Goal: Information Seeking & Learning: Find contact information

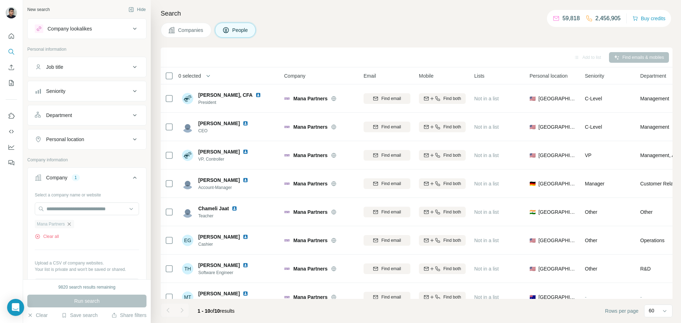
click at [72, 223] on icon "button" at bounding box center [69, 224] width 6 height 6
click at [78, 209] on input "text" at bounding box center [87, 209] width 104 height 13
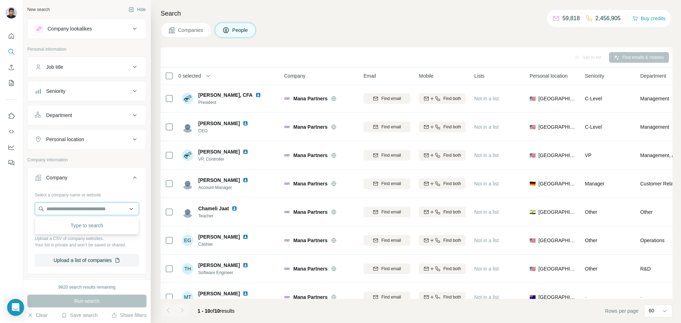
paste input "**********"
type input "**********"
click at [87, 228] on p "[DOMAIN_NAME]" at bounding box center [72, 231] width 35 height 6
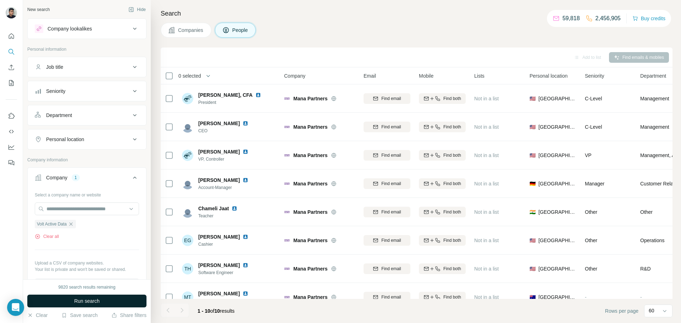
click at [59, 304] on button "Run search" at bounding box center [86, 301] width 119 height 13
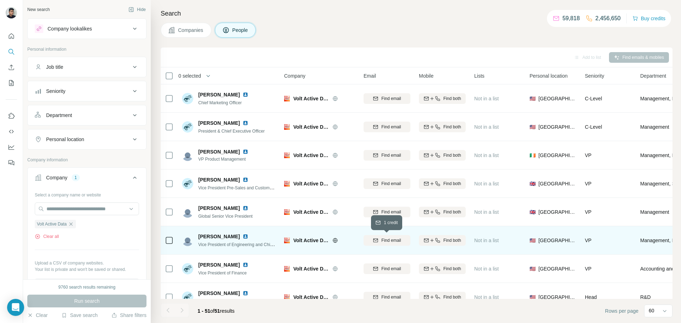
click at [383, 240] on span "Find email" at bounding box center [391, 240] width 20 height 6
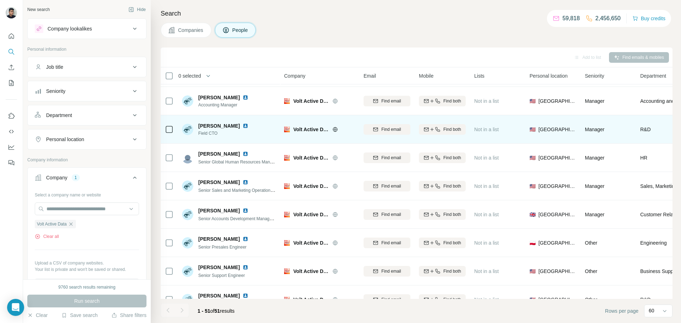
click at [243, 127] on img at bounding box center [246, 126] width 6 height 6
click at [381, 134] on button "Find email" at bounding box center [387, 129] width 47 height 11
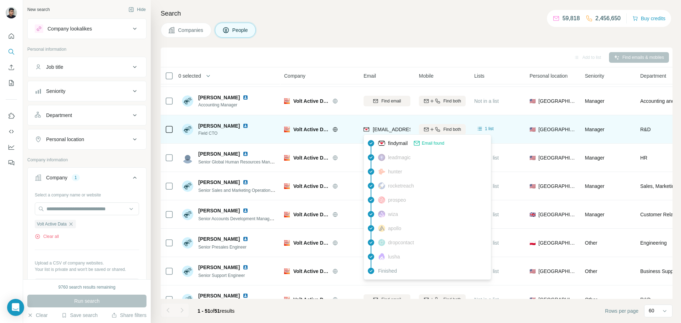
click at [381, 129] on span "[EMAIL_ADDRESS][DOMAIN_NAME]" at bounding box center [415, 130] width 84 height 6
click at [380, 131] on span "[EMAIL_ADDRESS][DOMAIN_NAME]" at bounding box center [415, 130] width 84 height 6
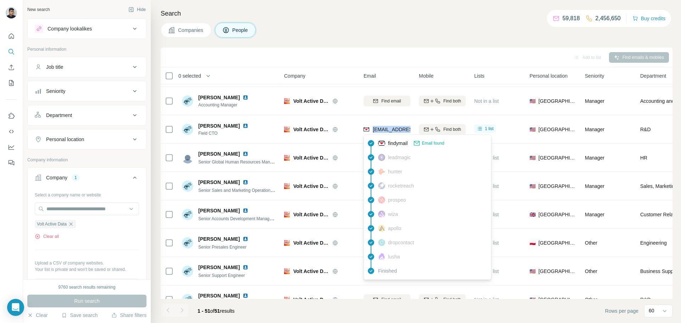
copy tr "[EMAIL_ADDRESS][DOMAIN_NAME]"
click at [129, 26] on div "Company lookalikes" at bounding box center [83, 28] width 96 height 9
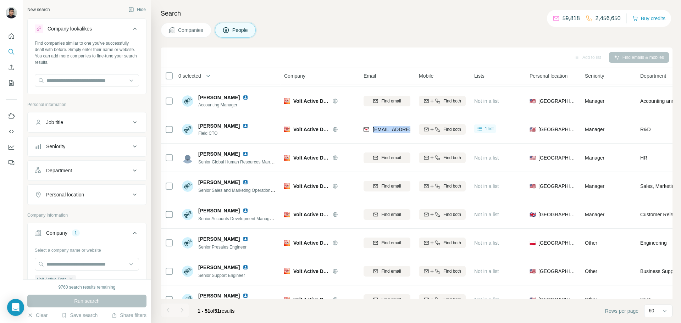
click at [135, 26] on icon at bounding box center [135, 28] width 9 height 9
